Goal: Information Seeking & Learning: Learn about a topic

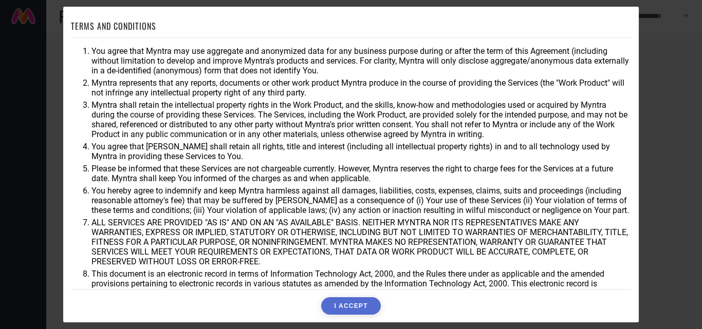
click at [360, 308] on button "I ACCEPT" at bounding box center [350, 306] width 59 height 17
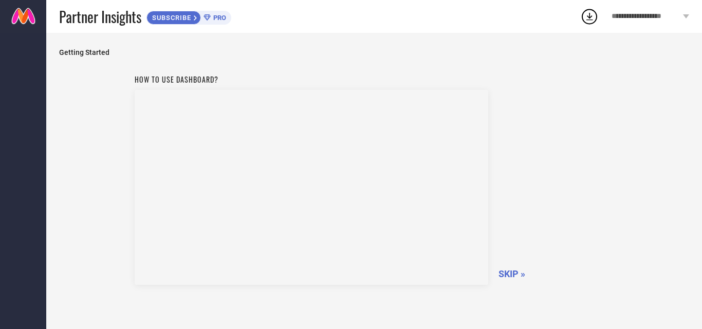
click at [518, 272] on span "SKIP »" at bounding box center [512, 274] width 27 height 11
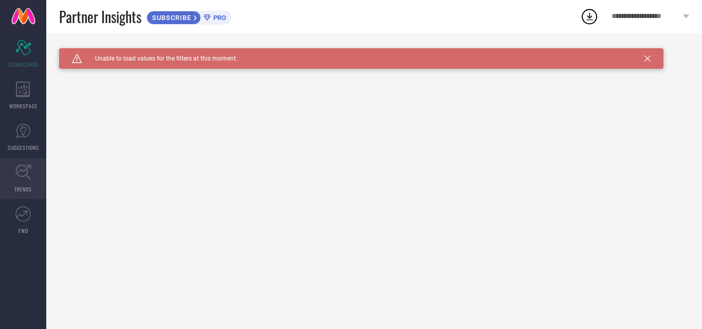
click at [23, 184] on link "TRENDS" at bounding box center [23, 178] width 46 height 41
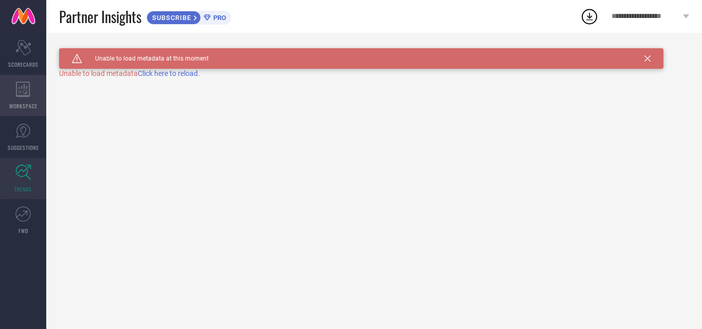
click at [25, 84] on icon at bounding box center [23, 89] width 14 height 15
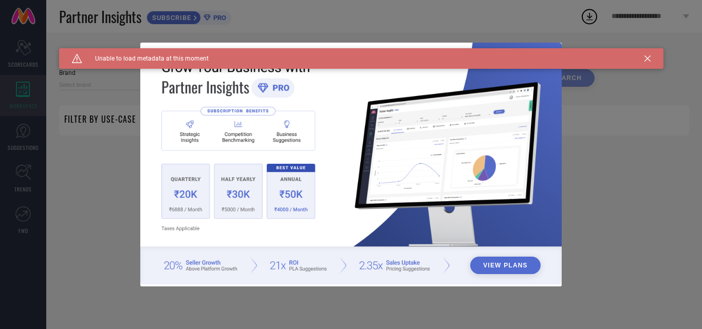
click at [29, 57] on div "View Plans" at bounding box center [351, 164] width 702 height 329
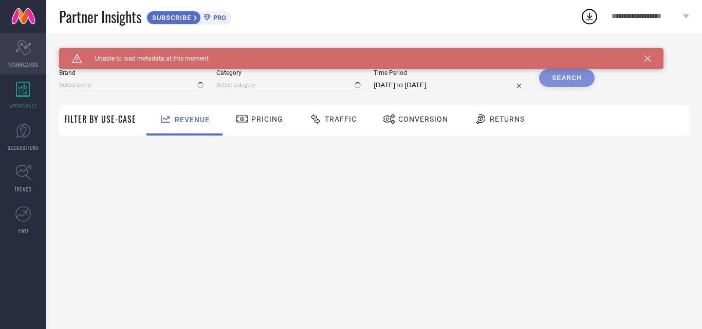
type input "1 STOP FASHION"
type input "All"
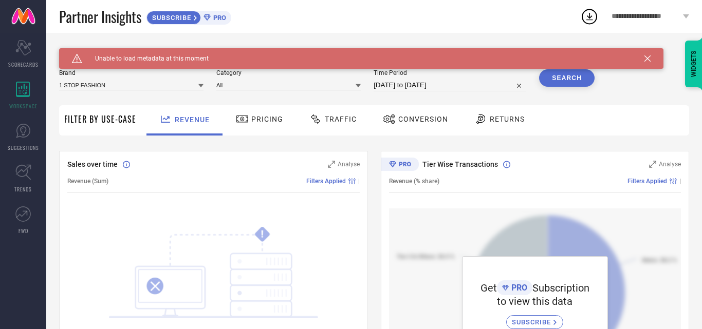
click at [327, 130] on div "Traffic" at bounding box center [333, 120] width 73 height 30
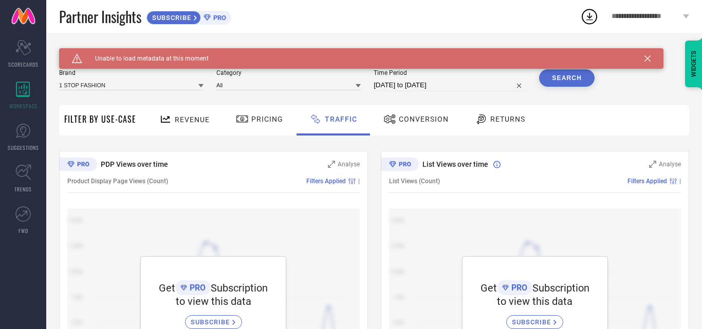
click at [214, 319] on div "SUBSCRIBE" at bounding box center [213, 323] width 57 height 14
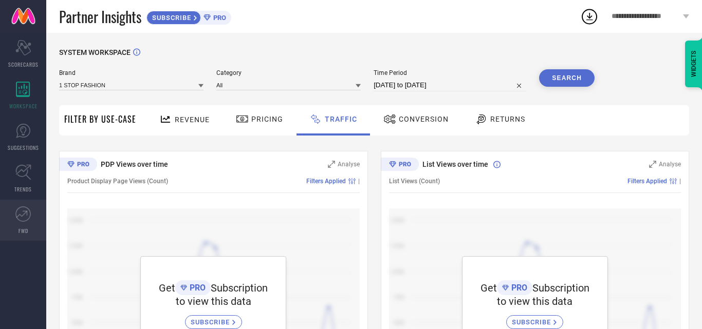
click at [17, 216] on icon at bounding box center [22, 214] width 15 height 15
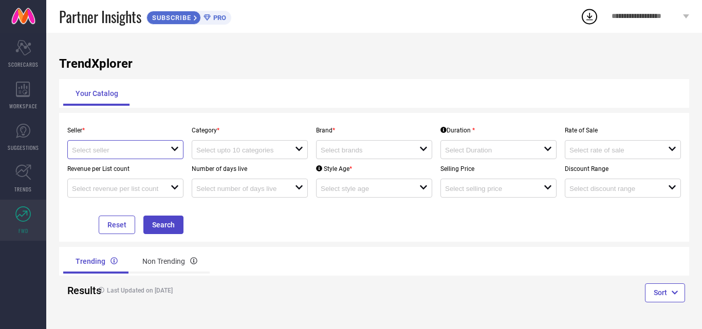
click at [154, 150] on input at bounding box center [116, 150] width 89 height 8
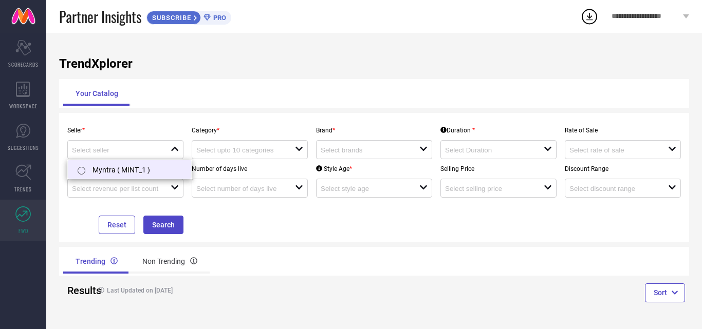
click at [128, 169] on li "Myntra ( MINT_1 )" at bounding box center [129, 169] width 123 height 19
type input "Myntra ( MINT_1 )"
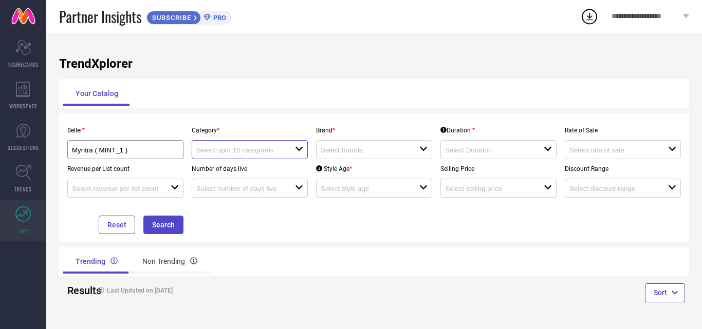
click at [238, 153] on input at bounding box center [240, 150] width 89 height 8
click at [238, 170] on div "No results found" at bounding box center [250, 168] width 116 height 17
click at [346, 152] on input at bounding box center [365, 150] width 89 height 8
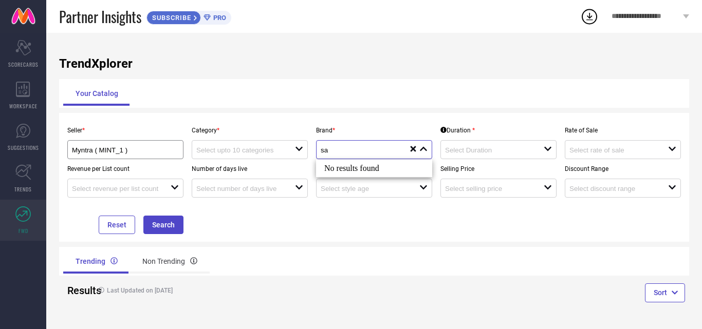
type input "s"
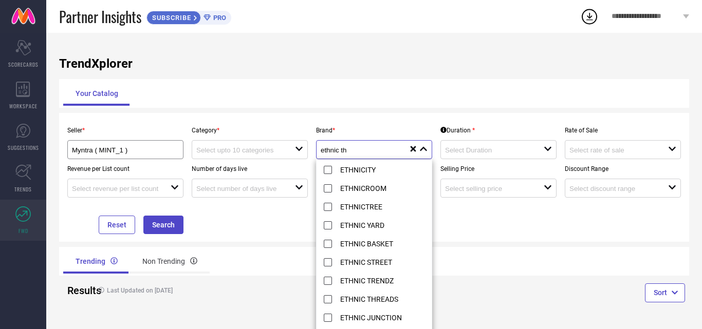
type input "ethnic th"
click at [413, 149] on icon at bounding box center [414, 149] width 6 height 6
click at [344, 72] on div "TrendXplorer Your Catalog Seller * Myntra ( MINT_1 ) Category * open Brand * cl…" at bounding box center [374, 181] width 656 height 297
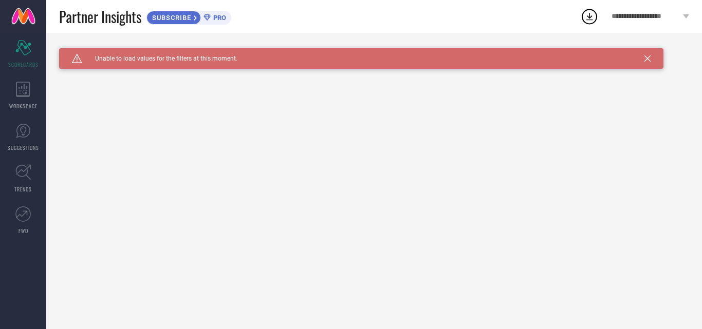
click at [648, 57] on icon at bounding box center [648, 59] width 6 height 6
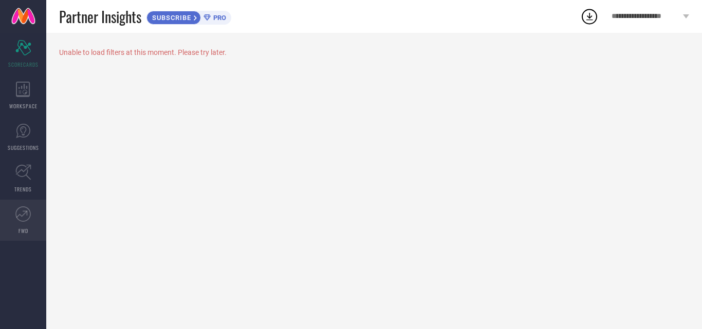
click at [17, 214] on icon at bounding box center [22, 214] width 15 height 15
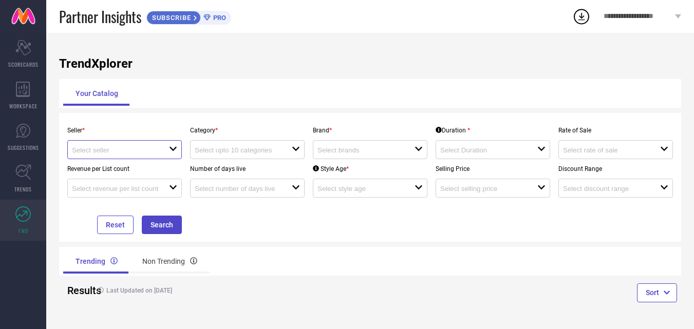
click at [145, 153] on input at bounding box center [115, 150] width 87 height 8
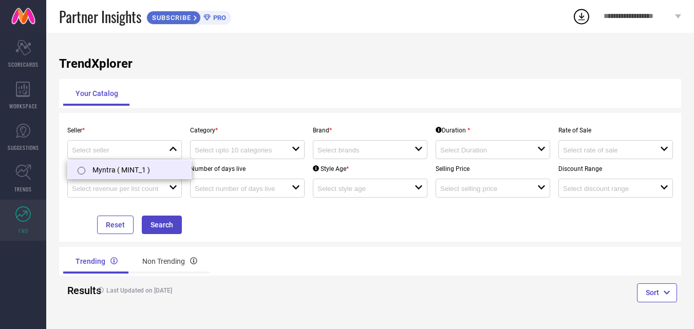
click at [130, 171] on li "Myntra ( MINT_1 )" at bounding box center [129, 169] width 123 height 19
type input "Myntra ( MINT_1 )"
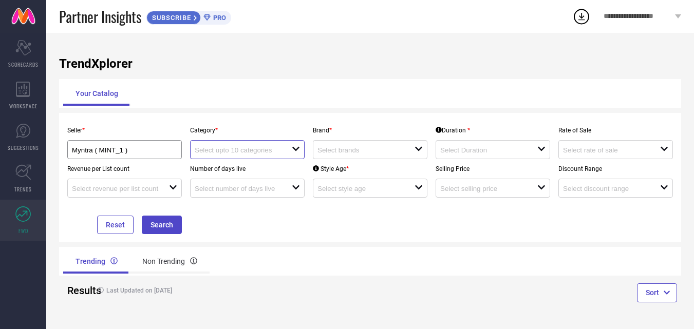
click at [233, 147] on input at bounding box center [238, 150] width 87 height 8
click at [268, 165] on div "No results found" at bounding box center [247, 168] width 115 height 17
click at [346, 146] on div at bounding box center [366, 150] width 97 height 10
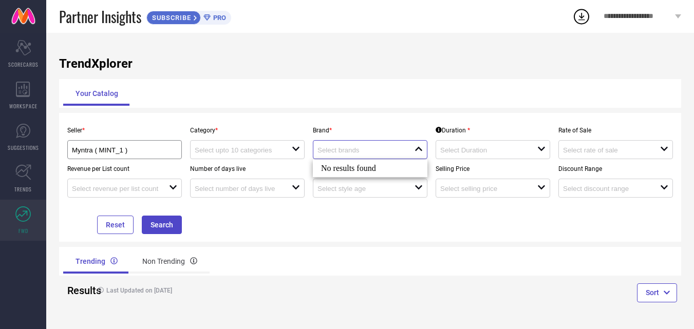
click at [377, 151] on input at bounding box center [361, 150] width 87 height 8
click at [228, 169] on p "Number of days live" at bounding box center [247, 169] width 115 height 7
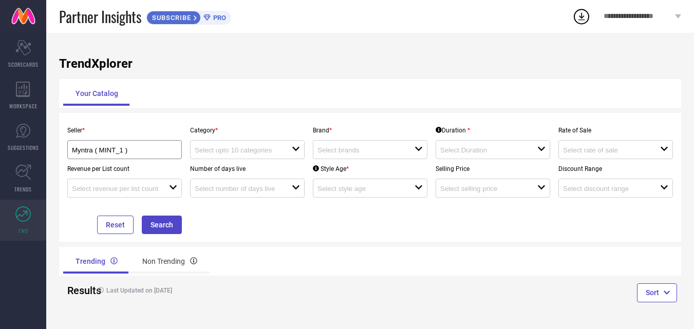
click at [218, 169] on p "Number of days live" at bounding box center [247, 169] width 115 height 7
click at [222, 225] on div "Seller * Myntra ( MINT_1 ) Category * open Brand * open Duration * open Rate of…" at bounding box center [370, 178] width 614 height 114
click at [246, 242] on div "Seller * Myntra ( MINT_1 ) Category * open Brand * open Duration * open Rate of…" at bounding box center [370, 177] width 622 height 129
click at [157, 180] on div "open" at bounding box center [124, 188] width 115 height 19
click at [367, 152] on input at bounding box center [361, 150] width 87 height 8
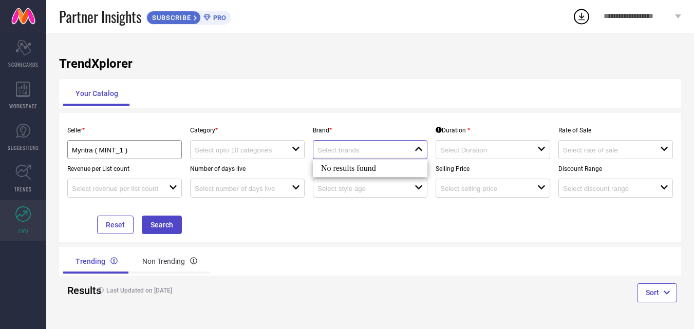
click at [367, 153] on input at bounding box center [361, 150] width 87 height 8
click at [453, 141] on div "open" at bounding box center [493, 149] width 115 height 19
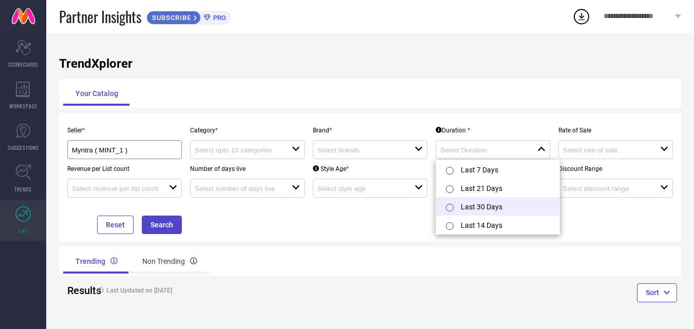
click at [449, 207] on input "radio" at bounding box center [450, 208] width 8 height 8
type input "Last 30 Days"
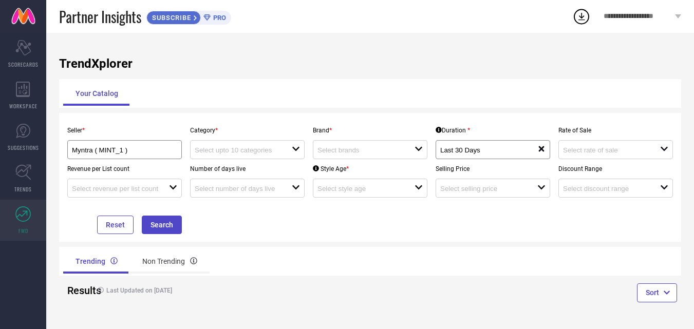
click at [391, 248] on div "Trending Non Trending" at bounding box center [370, 261] width 622 height 29
click at [332, 149] on input at bounding box center [361, 150] width 87 height 8
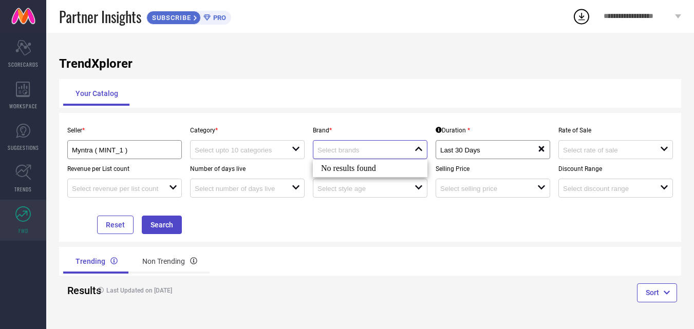
click at [336, 149] on input at bounding box center [361, 150] width 87 height 8
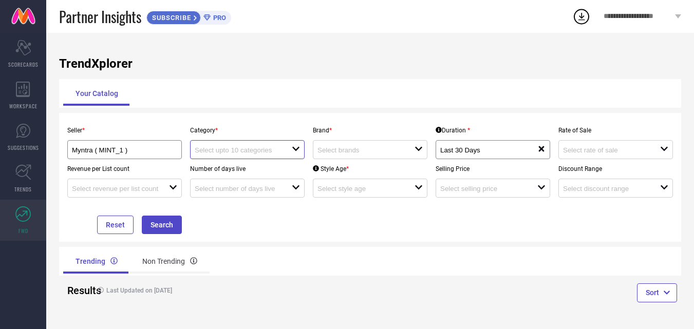
click at [255, 149] on input at bounding box center [238, 150] width 87 height 8
click at [130, 151] on input at bounding box center [115, 150] width 87 height 8
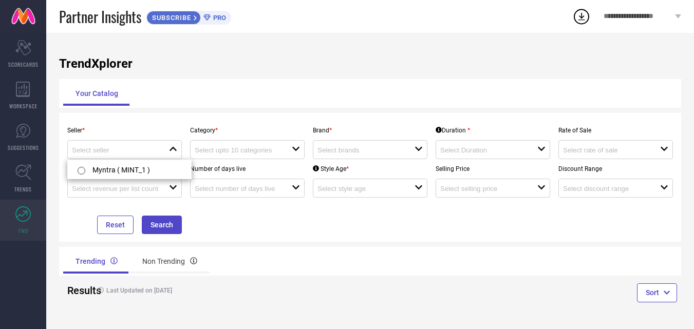
drag, startPoint x: 125, startPoint y: 156, endPoint x: 121, endPoint y: 170, distance: 15.0
click at [101, 176] on li "Myntra ( MINT_1 )" at bounding box center [129, 169] width 123 height 19
type input "Myntra ( MINT_1 )"
click at [265, 157] on div "open" at bounding box center [247, 149] width 115 height 19
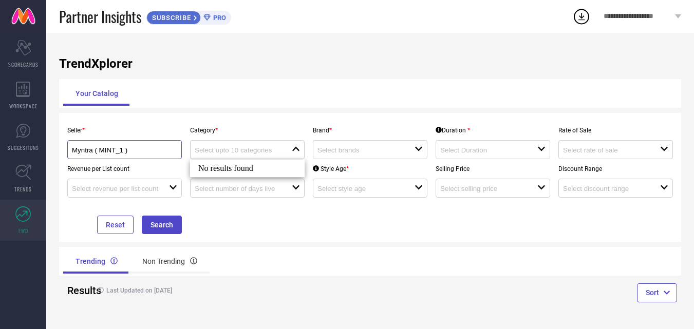
click at [140, 150] on input "Myntra ( MINT_1 )" at bounding box center [119, 150] width 95 height 8
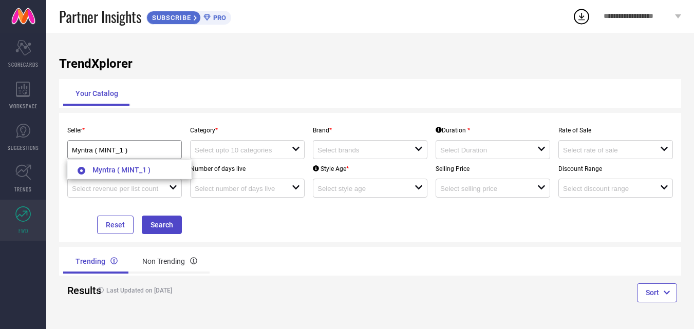
click at [159, 112] on div "TrendXplorer Your Catalog Seller * Myntra ( MINT_1 ) Category * open Brand * op…" at bounding box center [370, 181] width 648 height 297
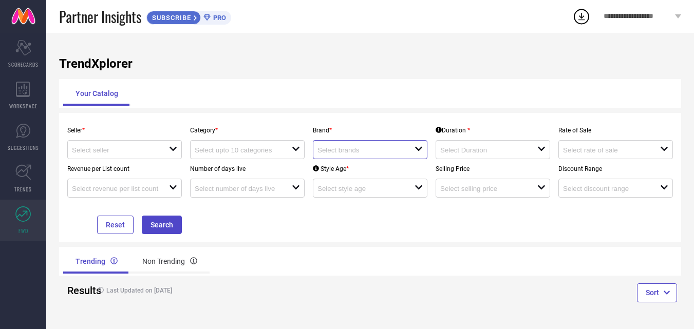
click at [339, 152] on input at bounding box center [361, 150] width 87 height 8
click at [332, 146] on div at bounding box center [366, 150] width 97 height 10
click at [136, 156] on div "open" at bounding box center [124, 149] width 115 height 19
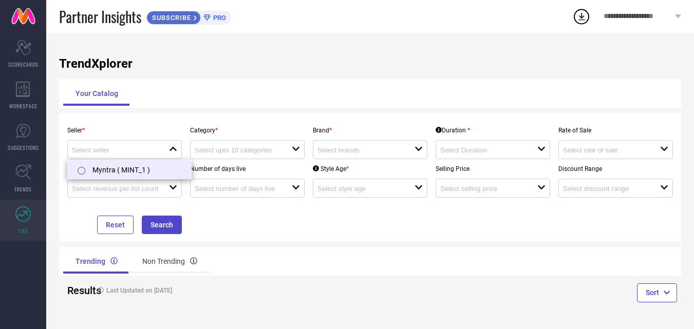
click at [94, 171] on li "Myntra ( MINT_1 )" at bounding box center [129, 169] width 123 height 19
type input "Myntra ( MINT_1 )"
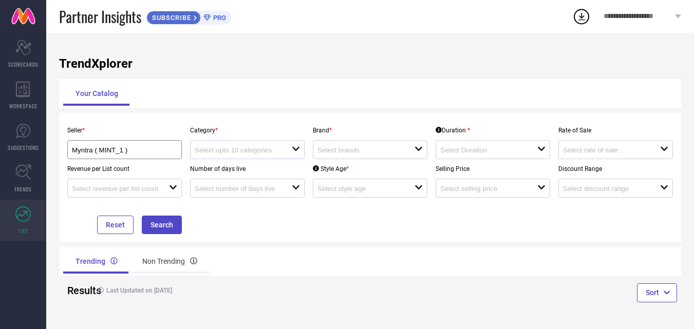
click at [290, 145] on div at bounding box center [243, 150] width 97 height 10
click at [343, 151] on input at bounding box center [361, 150] width 87 height 8
click at [491, 150] on input at bounding box center [483, 150] width 87 height 8
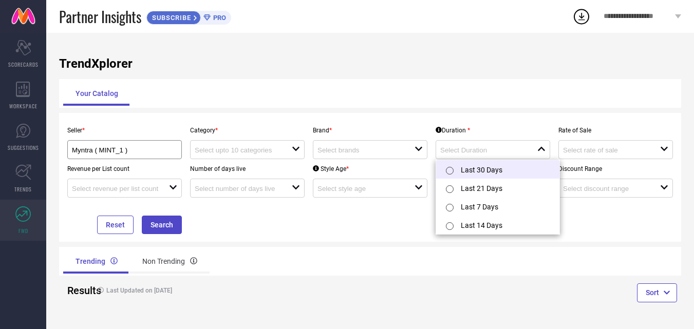
click at [452, 173] on input "radio" at bounding box center [450, 171] width 8 height 8
type input "Last 30 Days"
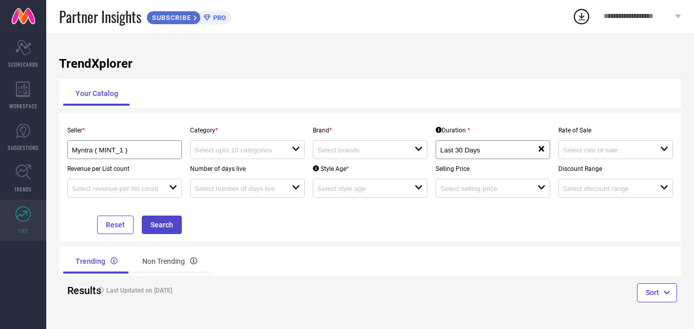
click at [588, 143] on div "open" at bounding box center [616, 149] width 115 height 19
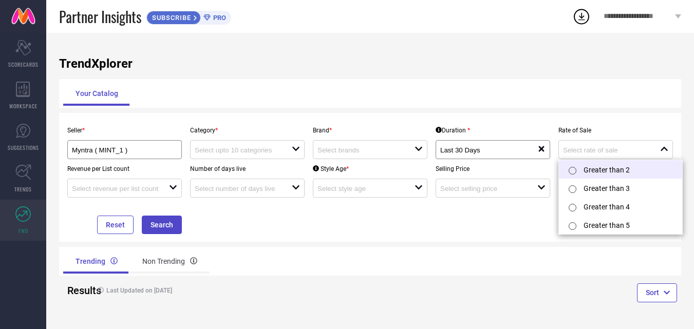
click at [573, 170] on input "radio" at bounding box center [573, 171] width 8 height 8
type input "Greater than 2"
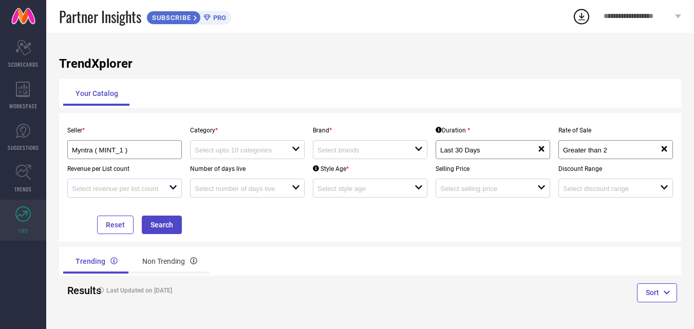
click at [157, 194] on div "open" at bounding box center [124, 188] width 115 height 19
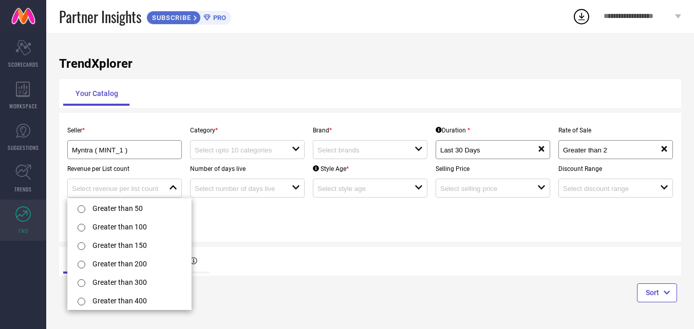
click at [84, 210] on input "radio" at bounding box center [82, 210] width 8 height 8
type input "Greater than 50"
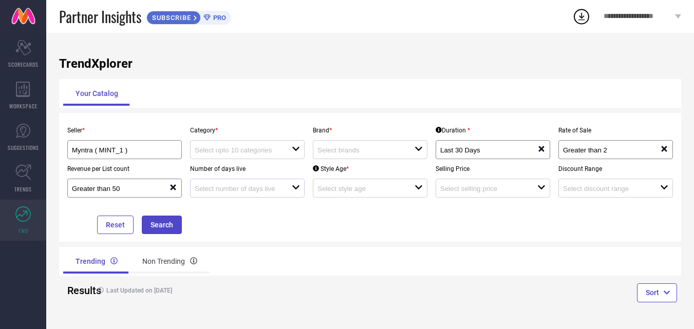
click at [252, 181] on div "open" at bounding box center [247, 188] width 115 height 19
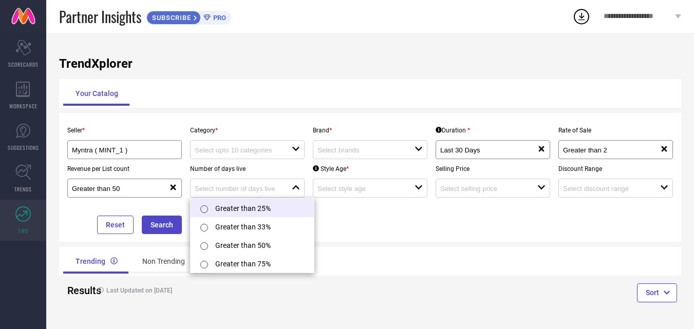
click at [202, 209] on input "radio" at bounding box center [204, 210] width 8 height 8
type input "Greater than 25%"
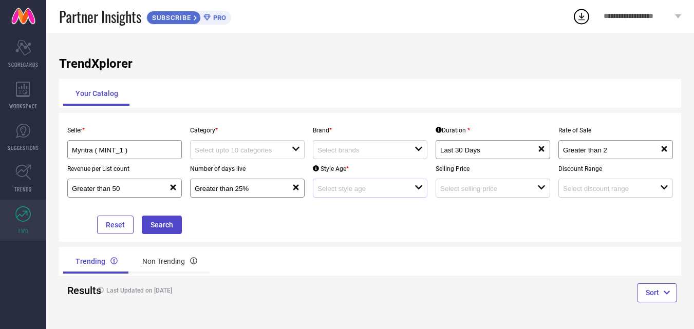
click at [356, 185] on div at bounding box center [366, 188] width 97 height 10
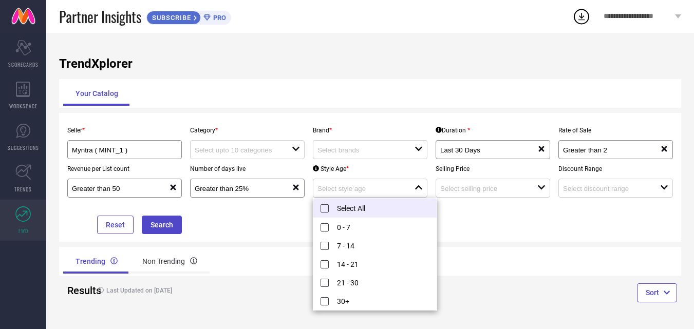
click at [325, 212] on li "Select All" at bounding box center [375, 208] width 123 height 19
type input "0 - 7, + 4 more"
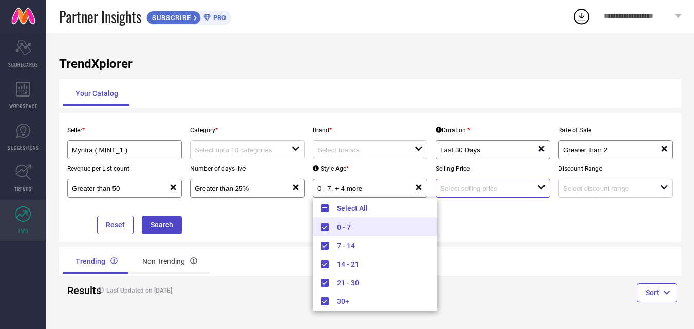
click at [472, 189] on input at bounding box center [483, 189] width 87 height 8
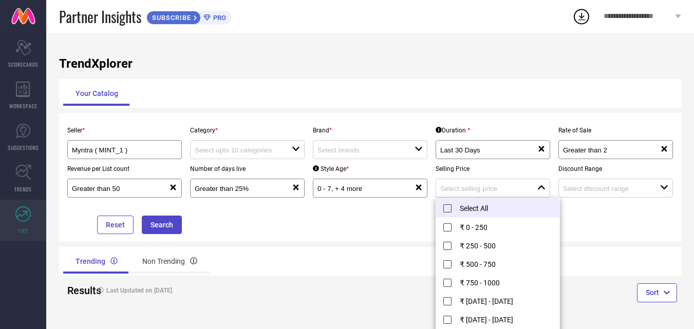
click at [447, 214] on li "Select All" at bounding box center [497, 208] width 123 height 19
type input "₹ 0 - 250, + 11 more"
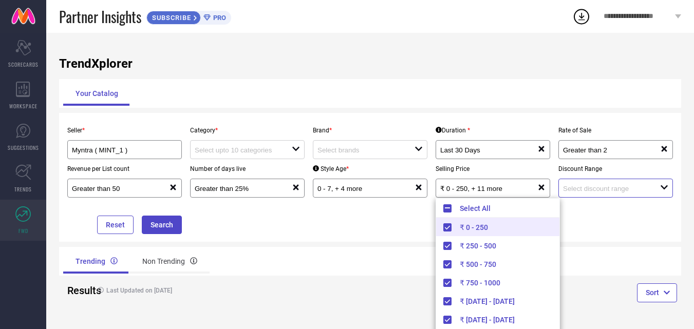
click at [587, 191] on input at bounding box center [606, 189] width 87 height 8
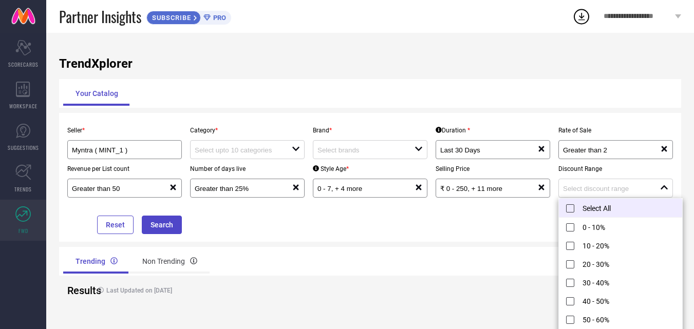
click at [571, 211] on li "Select All" at bounding box center [620, 208] width 123 height 19
type input "0 - 10%, + 10 more"
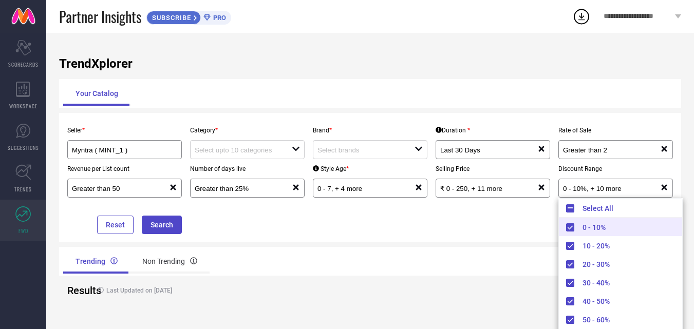
scroll to position [1, 0]
click at [474, 252] on div "Trending Non Trending" at bounding box center [370, 261] width 622 height 29
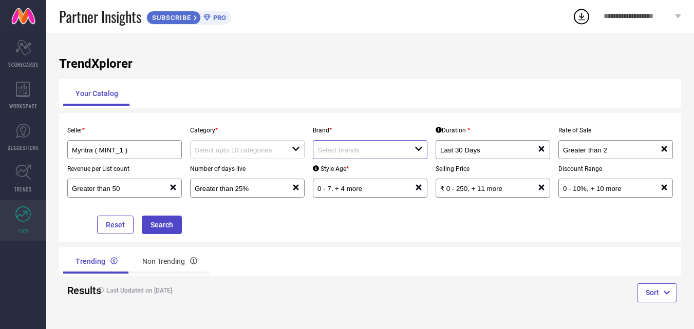
click at [358, 151] on input at bounding box center [361, 150] width 87 height 8
click at [360, 264] on div "Trending Non Trending" at bounding box center [214, 261] width 303 height 25
click at [175, 227] on button "Search" at bounding box center [162, 225] width 40 height 19
click at [281, 151] on input at bounding box center [238, 150] width 87 height 8
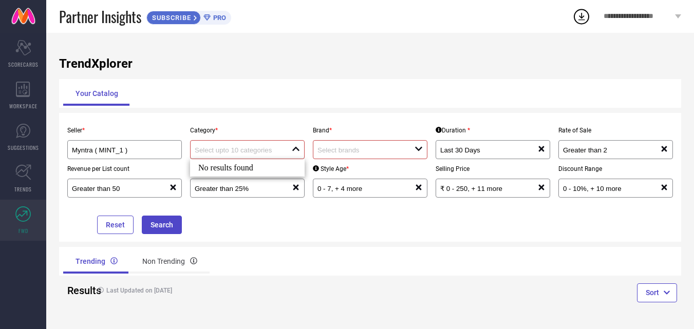
click at [250, 168] on div "No results found" at bounding box center [247, 167] width 115 height 17
click at [374, 140] on div "Brand * open" at bounding box center [370, 140] width 123 height 39
click at [365, 151] on input at bounding box center [361, 150] width 87 height 8
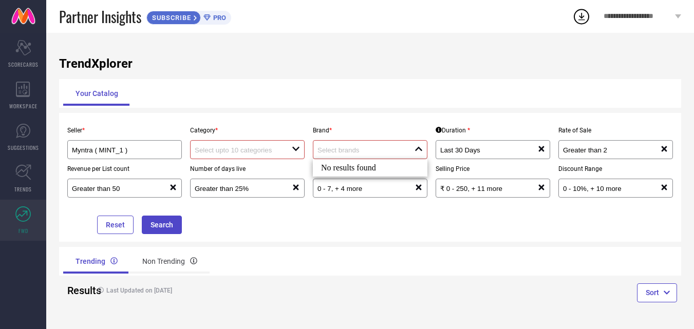
click at [344, 164] on div "No results found" at bounding box center [370, 167] width 115 height 17
click at [339, 169] on div "No results found" at bounding box center [370, 167] width 115 height 17
click at [342, 258] on div "Trending Non Trending" at bounding box center [214, 261] width 303 height 25
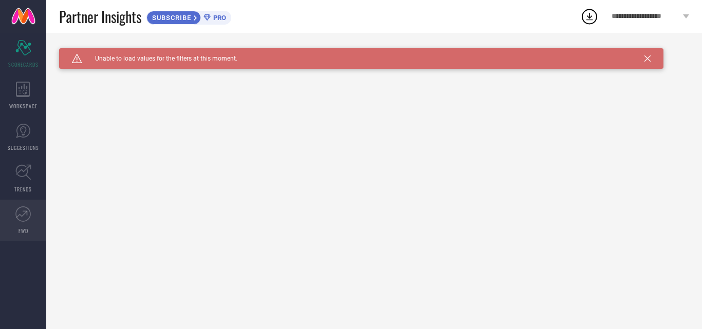
click at [21, 212] on icon at bounding box center [22, 214] width 15 height 15
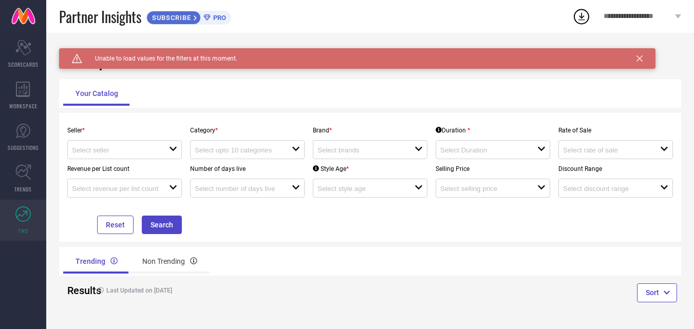
click at [249, 75] on div "Caution Created with Sketch. Unable to load values for the filters at this mome…" at bounding box center [370, 181] width 648 height 297
click at [641, 56] on icon at bounding box center [640, 59] width 6 height 6
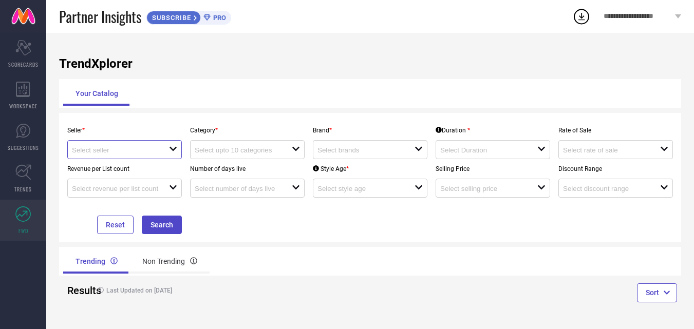
click at [151, 150] on input at bounding box center [115, 150] width 87 height 8
click at [247, 150] on input at bounding box center [238, 150] width 87 height 8
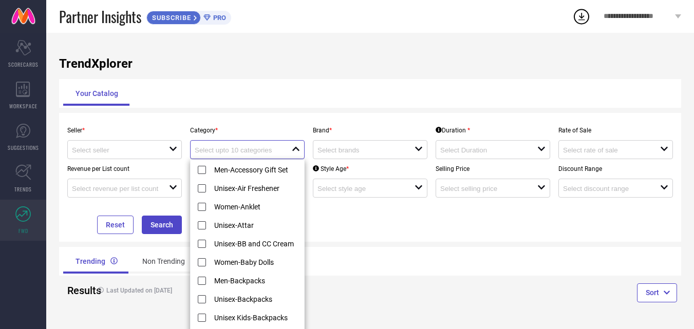
click at [247, 150] on input at bounding box center [238, 150] width 87 height 8
click at [330, 143] on div "open" at bounding box center [370, 149] width 115 height 19
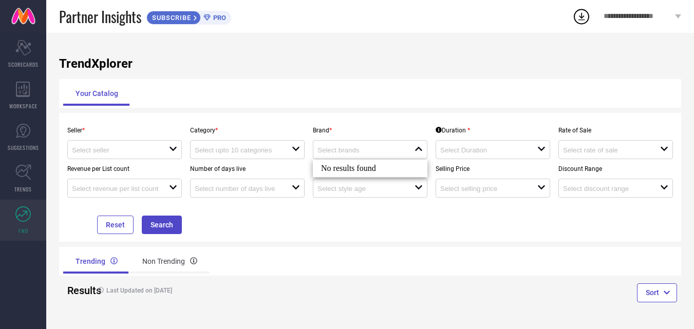
click at [378, 160] on div "No results found" at bounding box center [370, 168] width 115 height 17
click at [206, 149] on input at bounding box center [238, 150] width 87 height 8
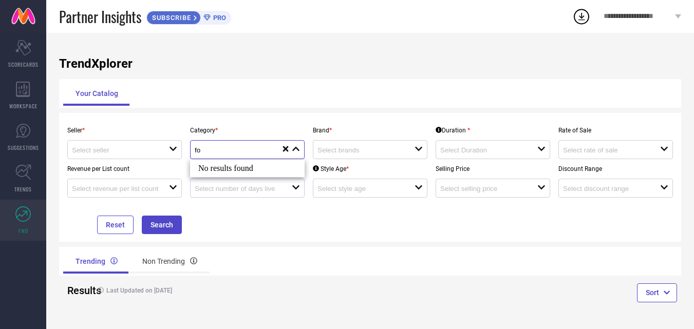
type input "f"
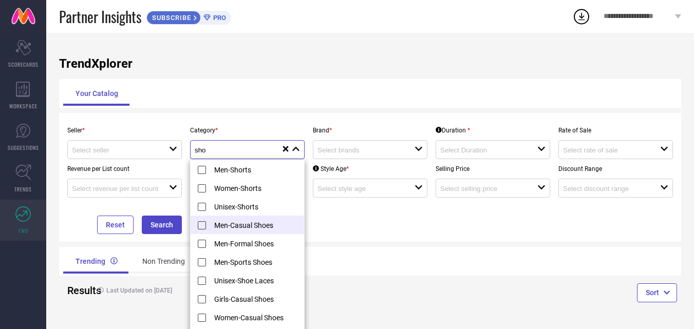
type input "sho"
click at [204, 228] on li "Men-Casual Shoes" at bounding box center [252, 225] width 123 height 19
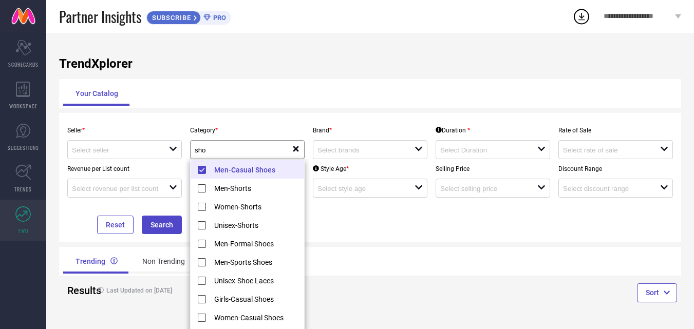
click at [335, 246] on div "TrendXplorer Your Catalog Seller * open Category * sho reset Brand * open Durat…" at bounding box center [370, 181] width 648 height 297
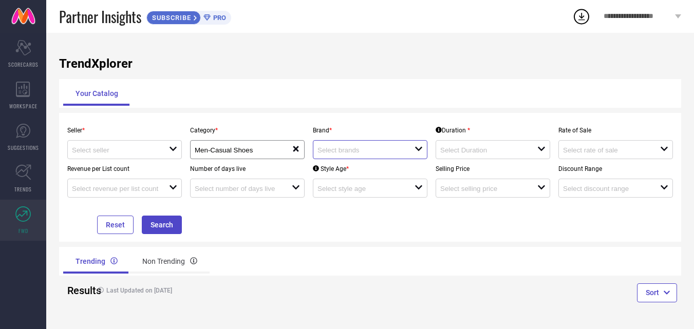
click at [346, 154] on input at bounding box center [361, 150] width 87 height 8
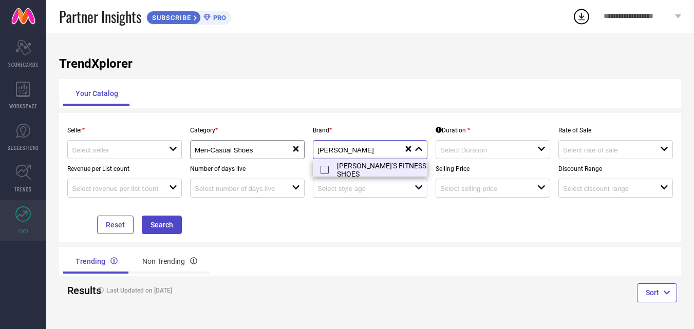
type input "[PERSON_NAME]"
click at [320, 172] on li "[PERSON_NAME]'S FITNESS SHOES" at bounding box center [375, 169] width 123 height 19
click at [477, 152] on input at bounding box center [483, 150] width 87 height 8
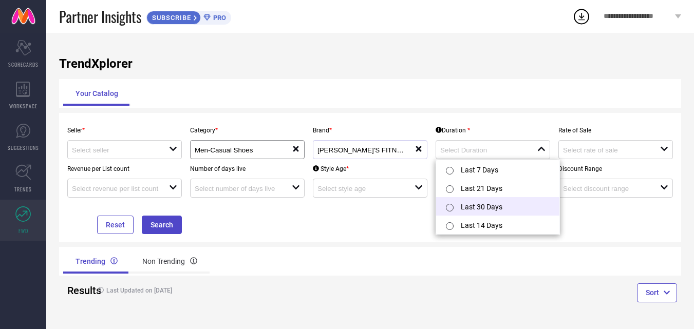
click at [451, 208] on input "radio" at bounding box center [450, 208] width 8 height 8
type input "Last 30 Days"
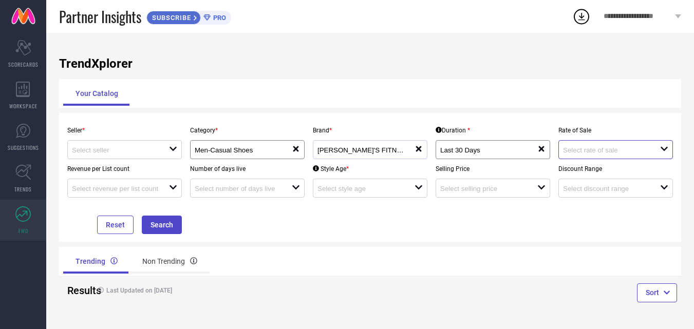
click at [614, 149] on input at bounding box center [606, 150] width 87 height 8
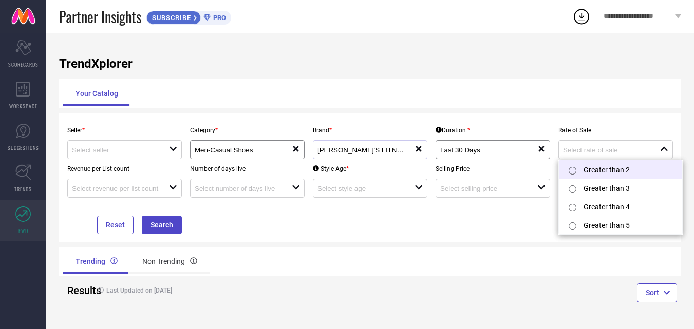
click at [575, 171] on input "radio" at bounding box center [573, 171] width 8 height 8
type input "Greater than 2"
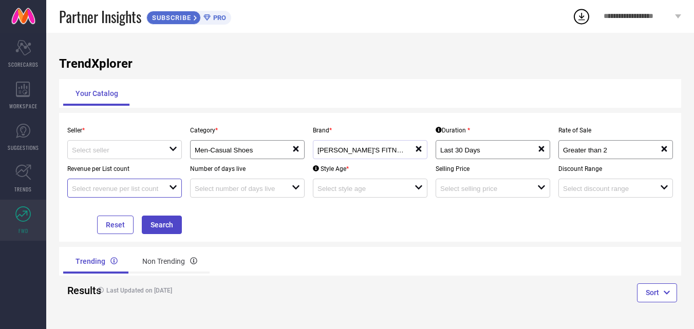
click at [148, 186] on input at bounding box center [115, 189] width 87 height 8
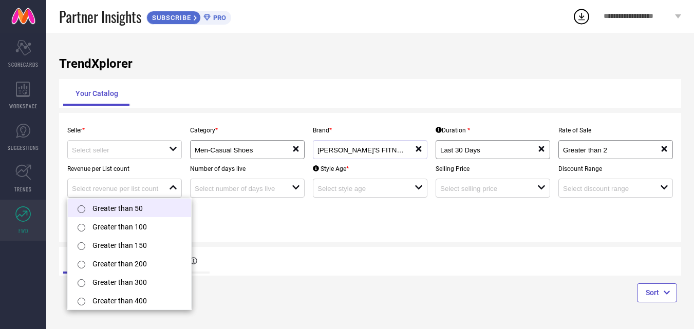
click at [80, 210] on input "radio" at bounding box center [82, 210] width 8 height 8
type input "Greater than 50"
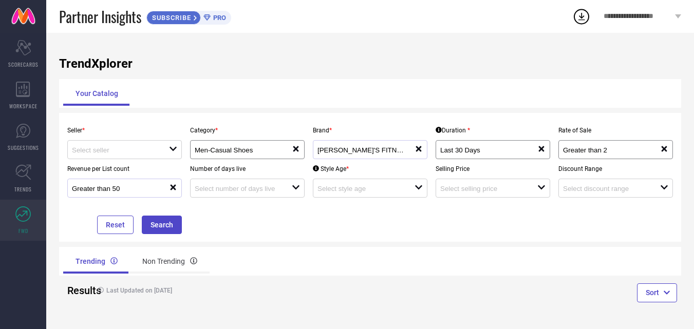
click at [143, 194] on div "Greater than 50 reset" at bounding box center [124, 188] width 115 height 19
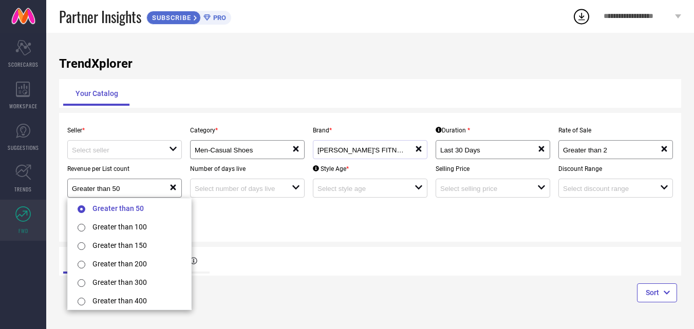
click at [284, 176] on div "Number of days live open" at bounding box center [247, 178] width 123 height 39
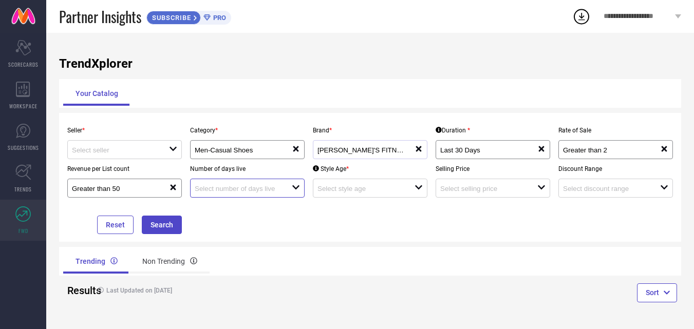
click at [253, 189] on input at bounding box center [238, 189] width 87 height 8
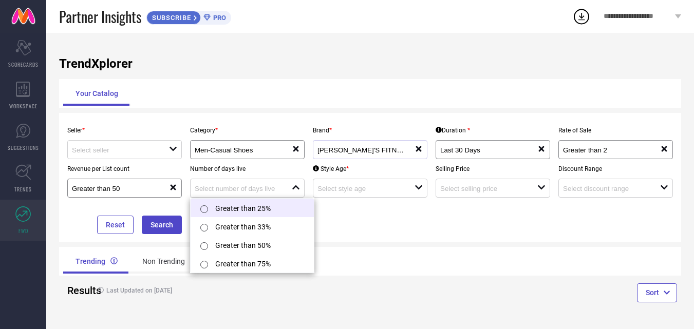
click at [203, 209] on input "radio" at bounding box center [204, 210] width 8 height 8
type input "Greater than 25%"
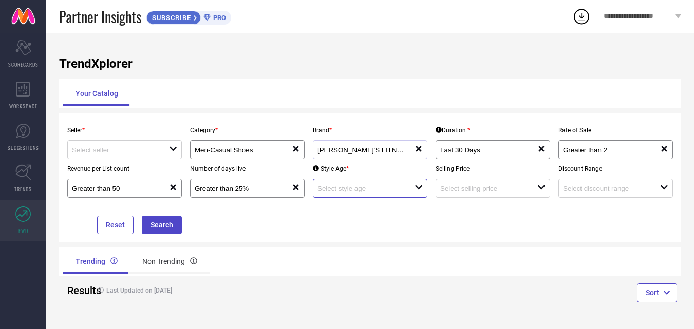
click at [353, 187] on input at bounding box center [361, 189] width 87 height 8
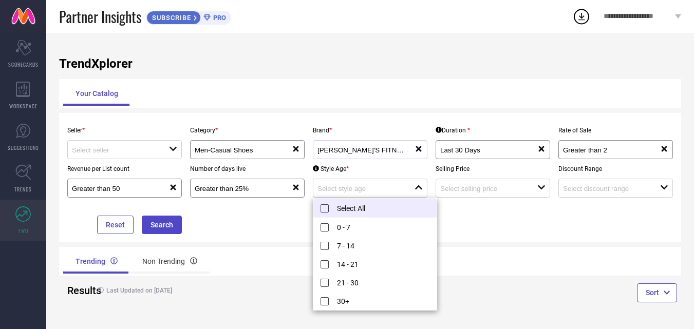
click at [321, 210] on li "Select All" at bounding box center [375, 208] width 123 height 19
type input "0 - 7, + 4 more"
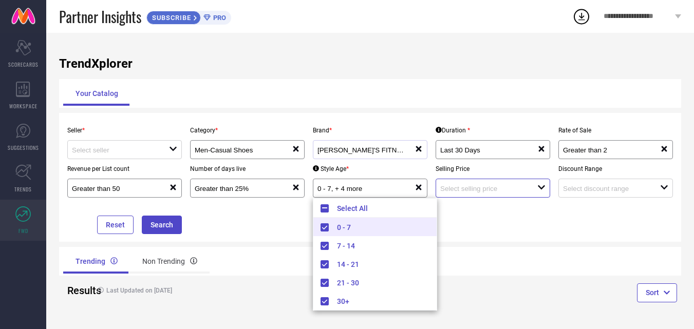
click at [465, 186] on input at bounding box center [483, 189] width 87 height 8
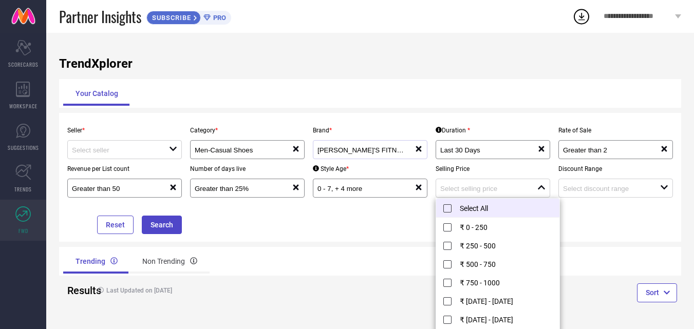
click at [450, 208] on li "Select All" at bounding box center [497, 208] width 123 height 19
type input "₹ 0 - 250, + 11 more"
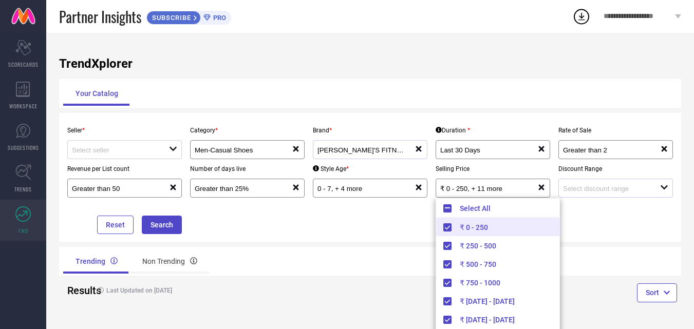
click at [581, 184] on div at bounding box center [611, 188] width 97 height 10
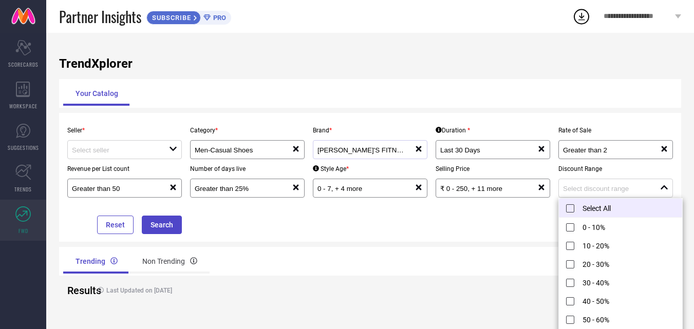
click at [566, 206] on li "Select All" at bounding box center [620, 208] width 123 height 19
type input "0 - 10%, + 10 more"
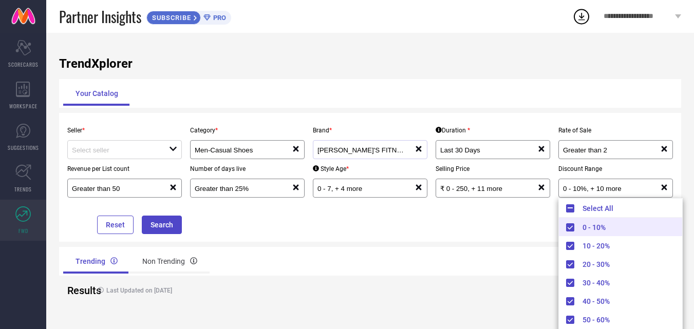
click at [394, 237] on div "Seller * open Category * Men-Casual Shoes reset Brand * LEO'S FITNESS SHOES res…" at bounding box center [370, 177] width 622 height 129
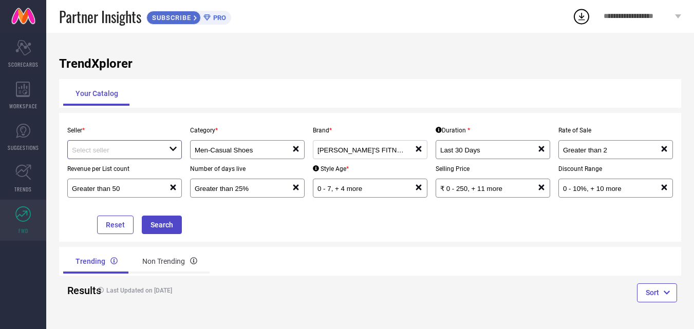
click at [125, 150] on input at bounding box center [115, 150] width 87 height 8
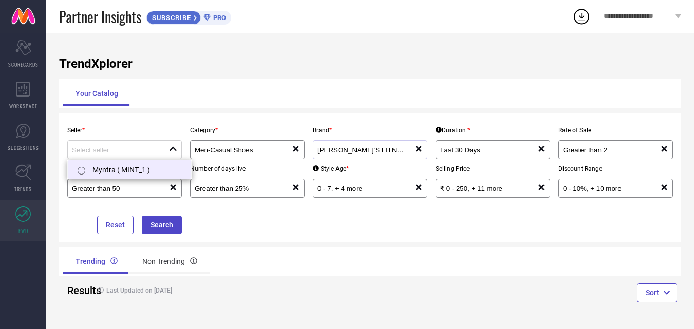
click at [108, 171] on li "Myntra ( MINT_1 )" at bounding box center [129, 169] width 123 height 19
type input "Myntra ( MINT_1 )"
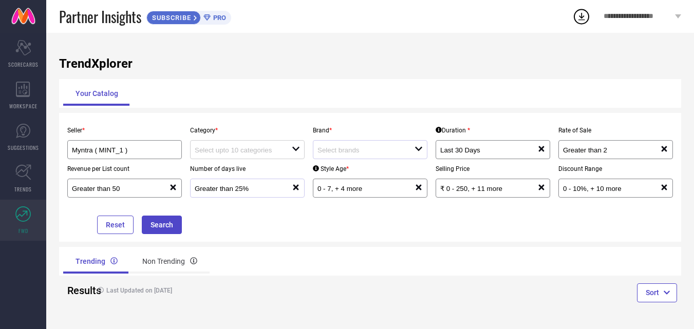
scroll to position [1, 0]
click at [155, 221] on button "Search" at bounding box center [162, 225] width 40 height 19
click at [269, 150] on input at bounding box center [238, 150] width 87 height 8
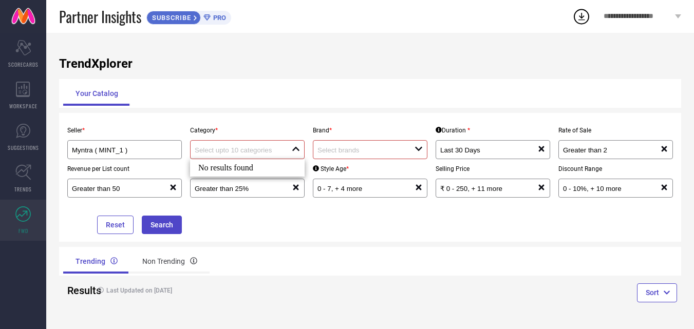
click at [278, 149] on input at bounding box center [238, 150] width 87 height 8
click at [344, 146] on input at bounding box center [361, 150] width 87 height 8
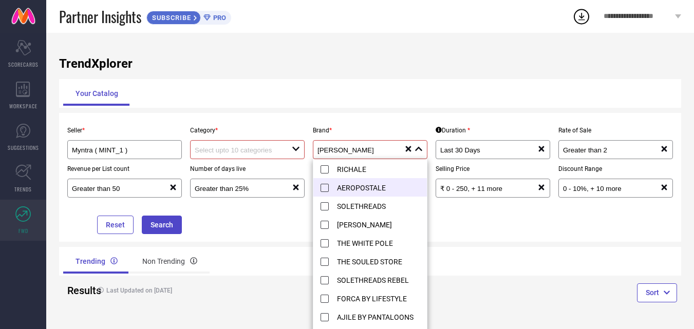
scroll to position [2, 0]
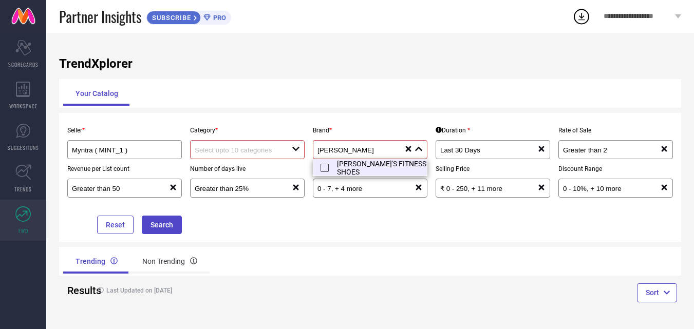
type input "[PERSON_NAME]"
click at [380, 169] on li "[PERSON_NAME]'S FITNESS SHOES" at bounding box center [375, 167] width 123 height 19
click at [279, 159] on div "open" at bounding box center [247, 149] width 115 height 19
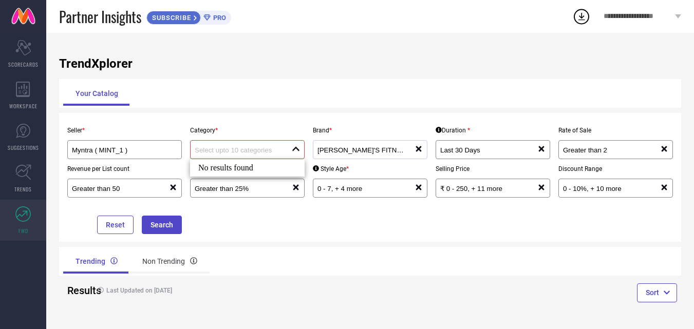
click at [270, 151] on input at bounding box center [238, 150] width 87 height 8
click at [295, 228] on div "Seller * Myntra ( MINT_1 ) Category * close Brand * LEO'S FITNESS SHOES reset D…" at bounding box center [370, 178] width 614 height 114
click at [165, 230] on button "Search" at bounding box center [162, 225] width 40 height 19
click at [169, 226] on button "Search" at bounding box center [162, 225] width 40 height 19
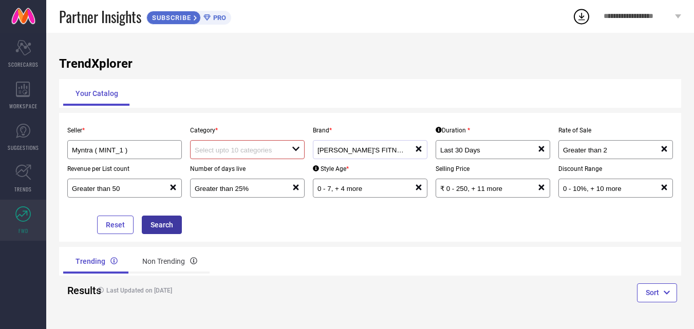
click at [169, 226] on button "Search" at bounding box center [162, 225] width 40 height 19
click at [249, 152] on input at bounding box center [238, 150] width 87 height 8
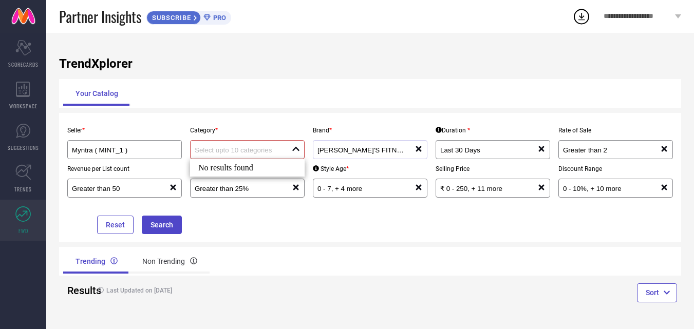
click at [223, 170] on div "No results found" at bounding box center [247, 167] width 115 height 17
click at [159, 257] on div "Non Trending" at bounding box center [170, 261] width 80 height 25
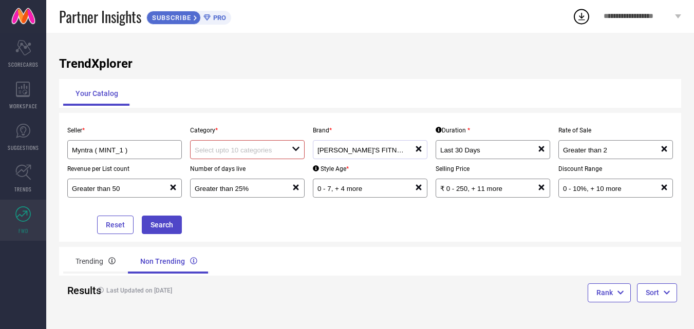
click at [229, 145] on div at bounding box center [243, 150] width 97 height 10
click at [216, 169] on div "No results found" at bounding box center [247, 167] width 115 height 17
click at [278, 241] on div "Seller * Myntra ( MINT_1 ) Category * close Brand * LEO'S FITNESS SHOES reset D…" at bounding box center [370, 177] width 622 height 129
click at [361, 272] on div "Trending Non Trending" at bounding box center [214, 261] width 303 height 25
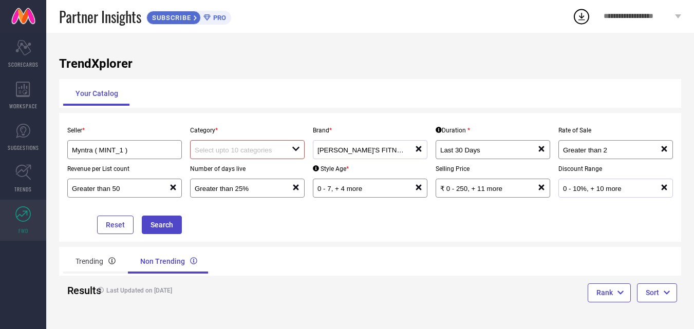
click at [668, 187] on icon "reset" at bounding box center [664, 187] width 8 height 8
click at [542, 186] on icon "reset" at bounding box center [542, 187] width 8 height 8
click at [419, 186] on icon "reset" at bounding box center [419, 187] width 8 height 8
click at [297, 186] on icon "reset" at bounding box center [296, 187] width 8 height 8
click at [174, 186] on icon "reset" at bounding box center [173, 187] width 8 height 8
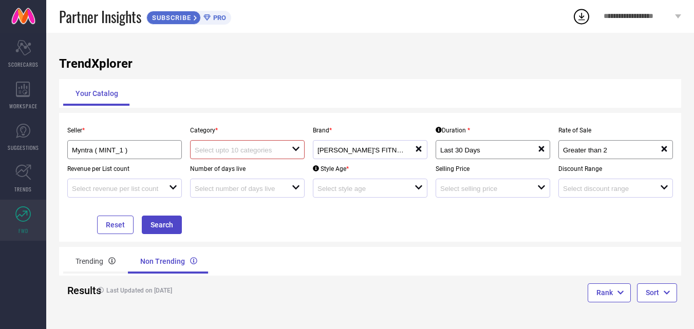
click at [247, 148] on input at bounding box center [238, 150] width 87 height 8
click at [211, 167] on div "No results found" at bounding box center [247, 167] width 115 height 17
click at [118, 156] on div "Myntra ( MINT_1 )" at bounding box center [124, 149] width 115 height 19
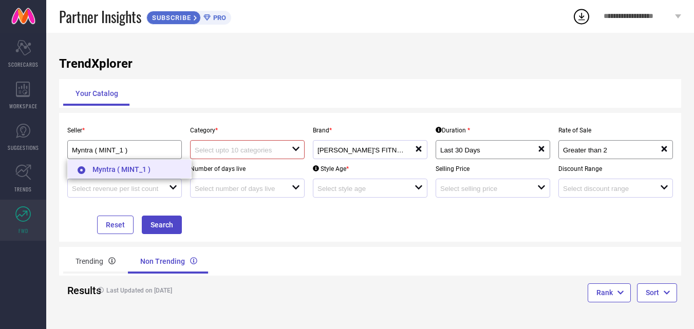
click at [109, 167] on li "Myntra ( MINT_1 )" at bounding box center [129, 169] width 123 height 19
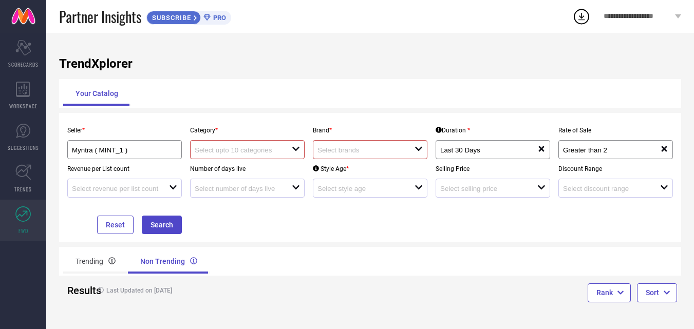
click at [56, 198] on div "TrendXplorer Your Catalog Seller * Myntra ( MINT_1 ) Category * open Brand * op…" at bounding box center [370, 181] width 648 height 297
